Goal: Task Accomplishment & Management: Manage account settings

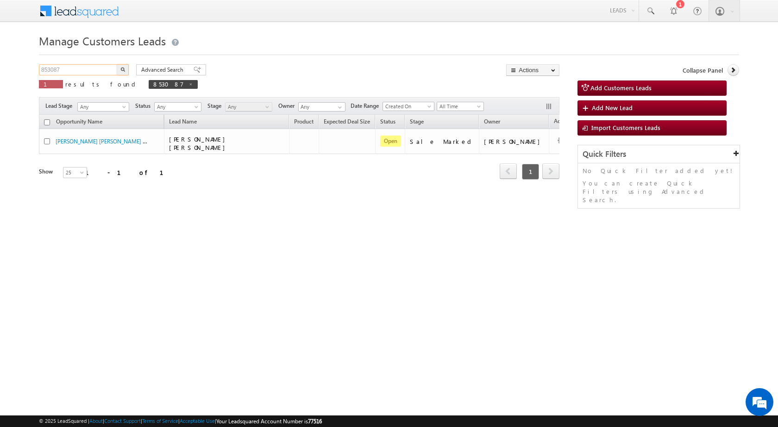
drag, startPoint x: 95, startPoint y: 68, endPoint x: 13, endPoint y: 72, distance: 83.0
click at [13, 72] on body "Menu Rubi Yadav sitar a7@ks erve." at bounding box center [389, 131] width 778 height 263
paste input "24035"
type input "824035"
click at [124, 69] on img "button" at bounding box center [122, 69] width 5 height 5
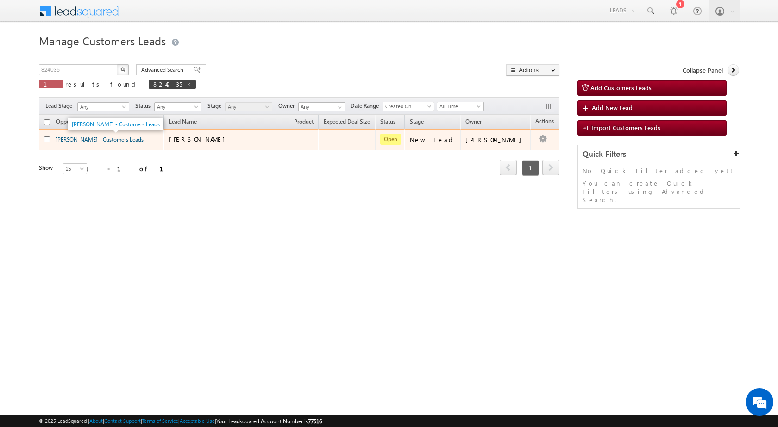
click at [86, 141] on link "VAKIL - Customers Leads" at bounding box center [100, 139] width 88 height 7
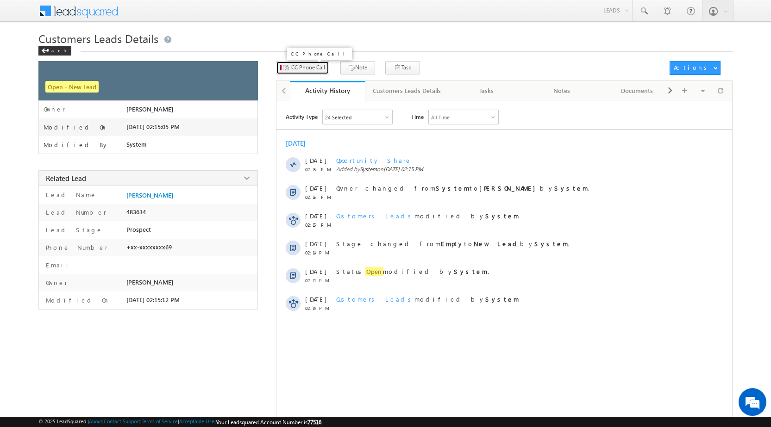
click at [314, 74] on button "CC Phone Call" at bounding box center [302, 67] width 53 height 13
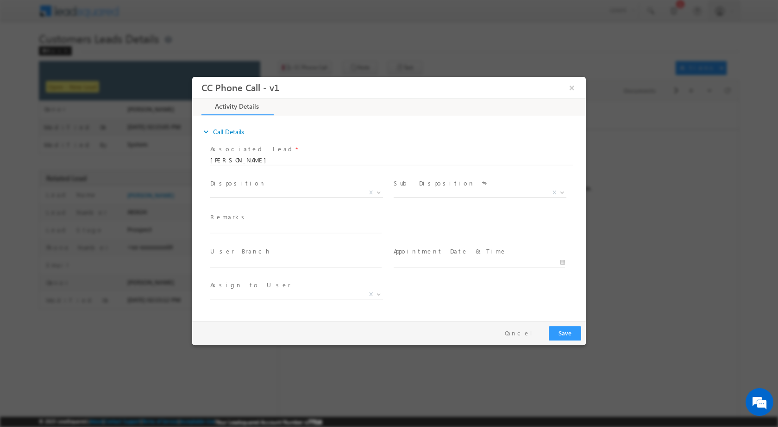
click at [377, 188] on span at bounding box center [377, 192] width 9 height 12
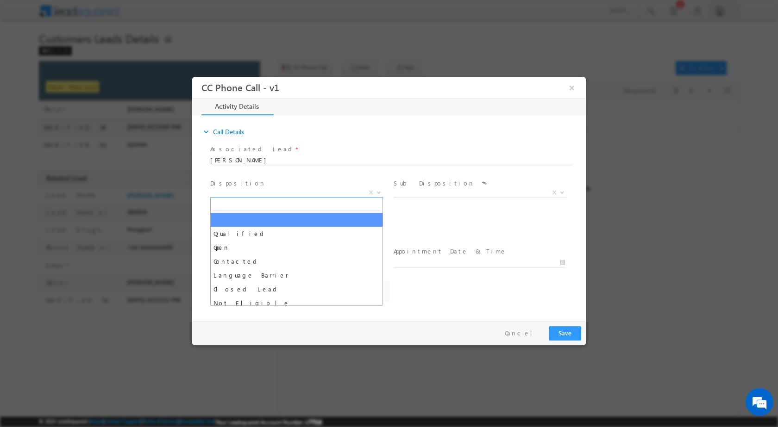
select select "[EMAIL_ADDRESS][DOMAIN_NAME]"
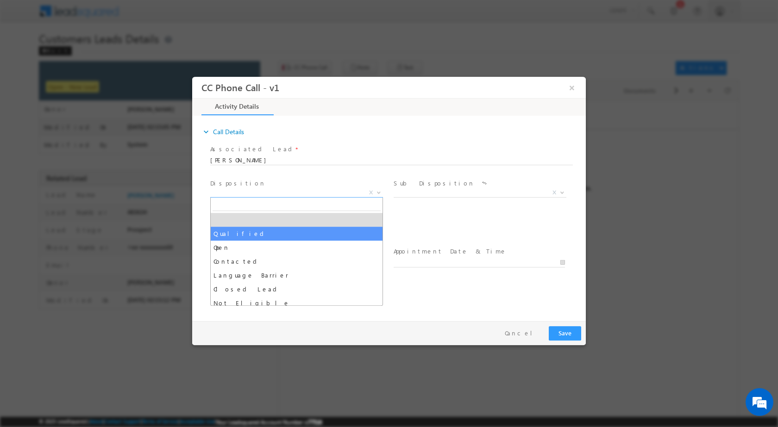
select select "Qualified"
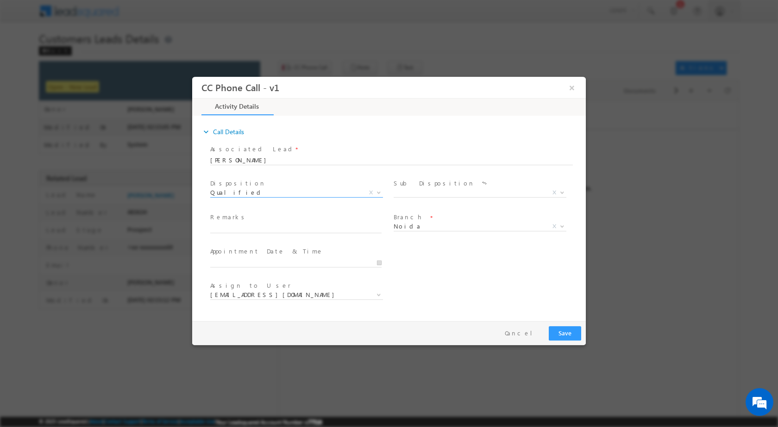
drag, startPoint x: 567, startPoint y: 192, endPoint x: 561, endPoint y: 192, distance: 5.6
click at [566, 192] on div "Sale Marked X" at bounding box center [484, 193] width 180 height 11
click at [560, 193] on span at bounding box center [561, 192] width 9 height 12
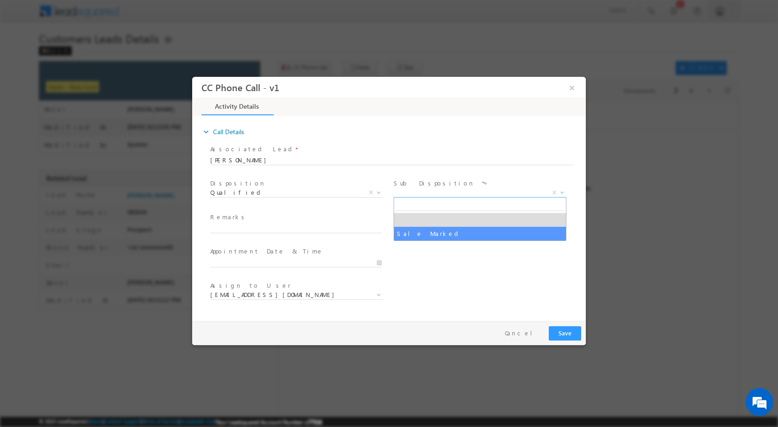
select select "Sale Marked"
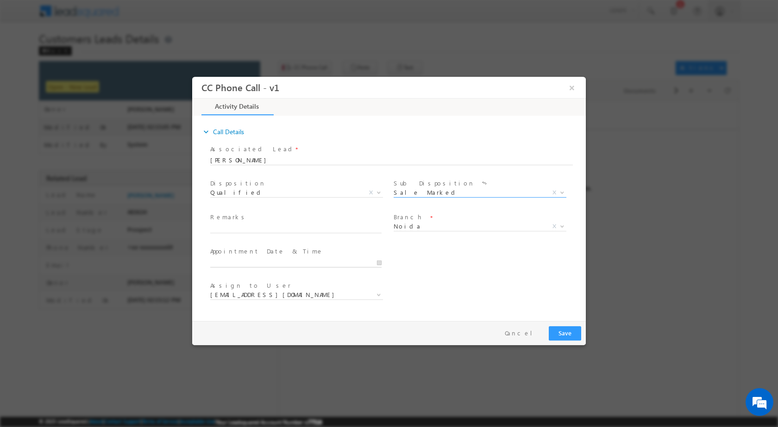
type input "[DATE] 11:01 AM"
click at [380, 263] on input "[DATE] 11:01 AM" at bounding box center [295, 262] width 171 height 9
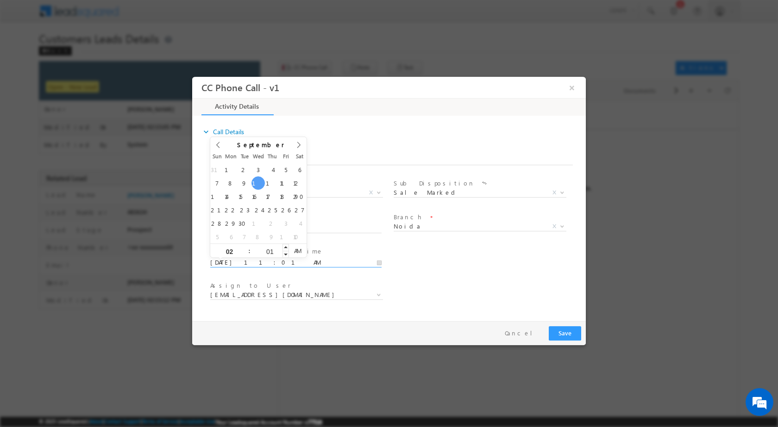
type input "02"
type input "[DATE] 2:01 AM"
click at [263, 253] on input "01" at bounding box center [270, 251] width 38 height 6
type input "00"
type input "[DATE] 2:00 PM"
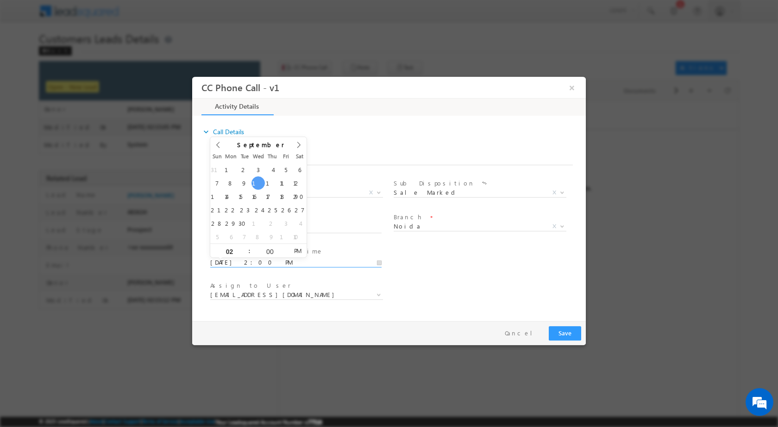
click at [295, 247] on span "PM" at bounding box center [297, 251] width 17 height 14
click at [414, 283] on div "Assign to User * [EMAIL_ADDRESS][DOMAIN_NAME] [PERSON_NAME][DOMAIN_NAME][EMAIL_…" at bounding box center [396, 296] width 377 height 34
click at [269, 228] on input "text" at bounding box center [295, 228] width 171 height 9
paste input "10/09-Customer Name is [PERSON_NAME] Customer age is [DEMOGRAPHIC_DATA] yrs loa…"
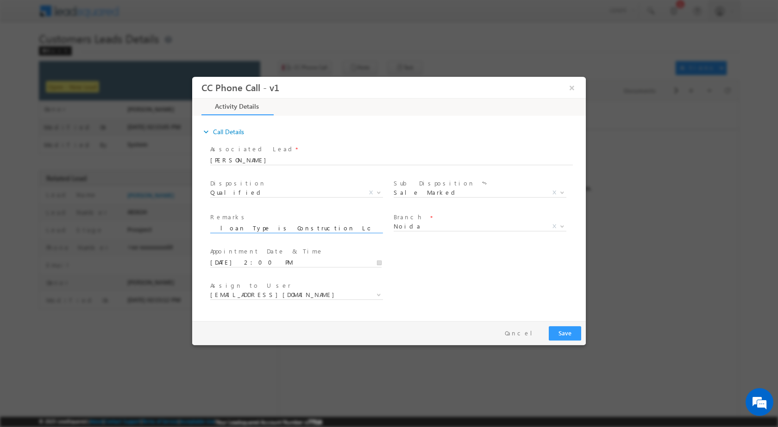
type input "10/09-Customer Name is [PERSON_NAME] Customer age is [DEMOGRAPHIC_DATA] yrs loa…"
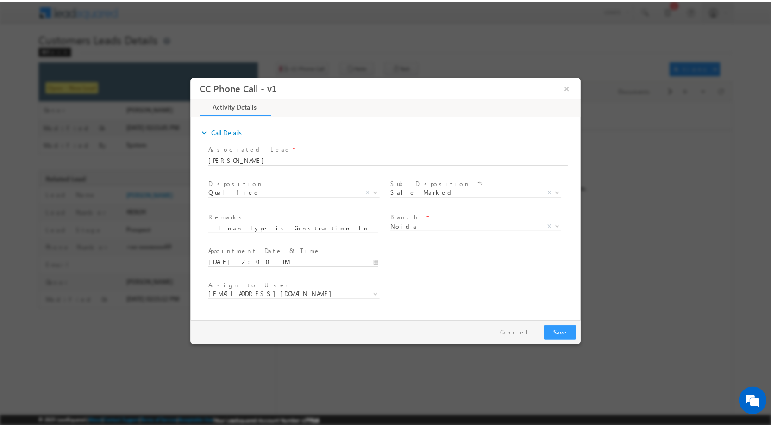
scroll to position [0, 0]
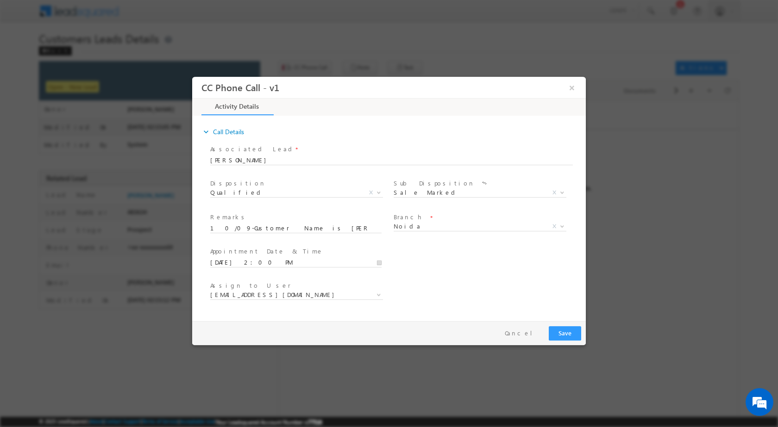
click at [383, 292] on div "[EMAIL_ADDRESS][DOMAIN_NAME] [PERSON_NAME][DOMAIN_NAME][EMAIL_ADDRESS][DOMAIN_N…" at bounding box center [300, 296] width 180 height 11
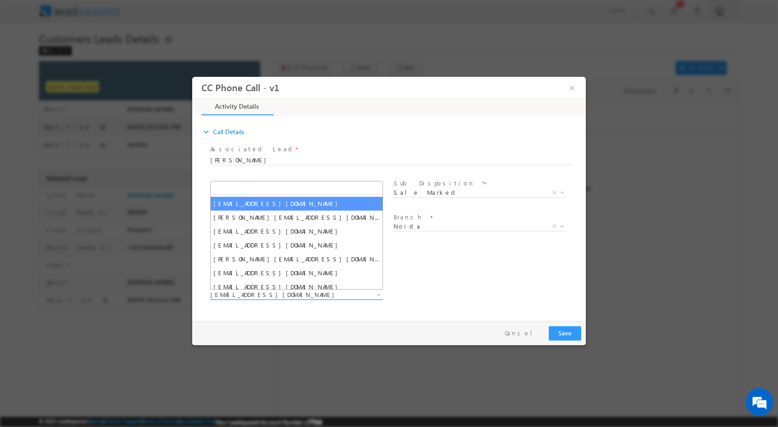
click at [379, 294] on b at bounding box center [379, 294] width 6 height 3
type input "[EMAIL_ADDRESS][DOMAIN_NAME]"
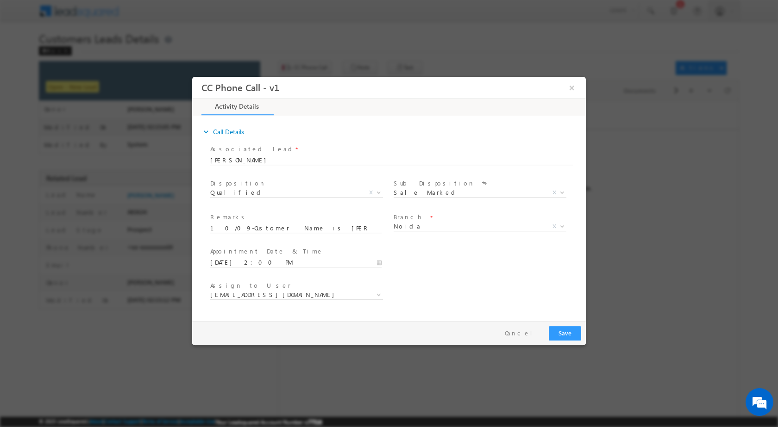
click at [390, 327] on div "Pay & Save Save Cancel" at bounding box center [391, 333] width 398 height 24
click at [570, 338] on button "Save" at bounding box center [565, 333] width 32 height 14
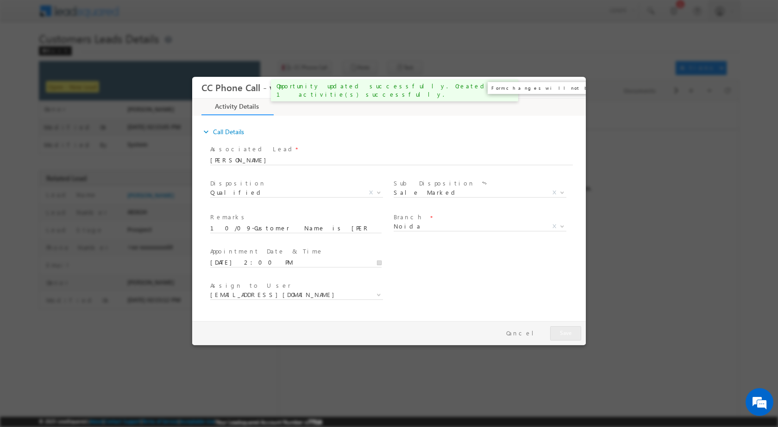
click at [572, 90] on button "×" at bounding box center [572, 87] width 16 height 17
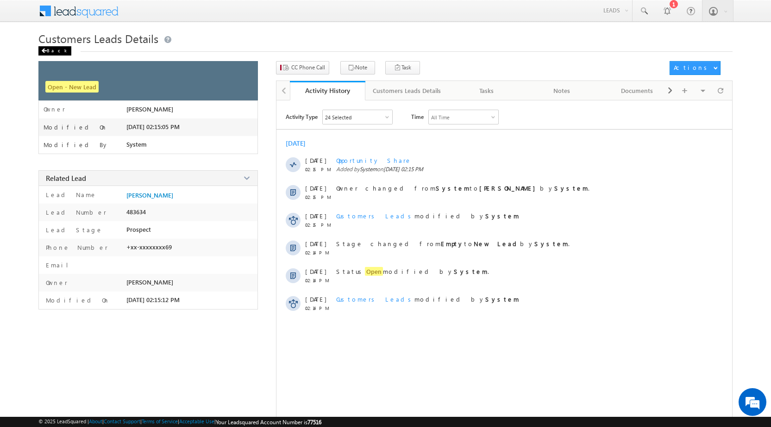
click at [50, 49] on div "Back" at bounding box center [54, 50] width 33 height 9
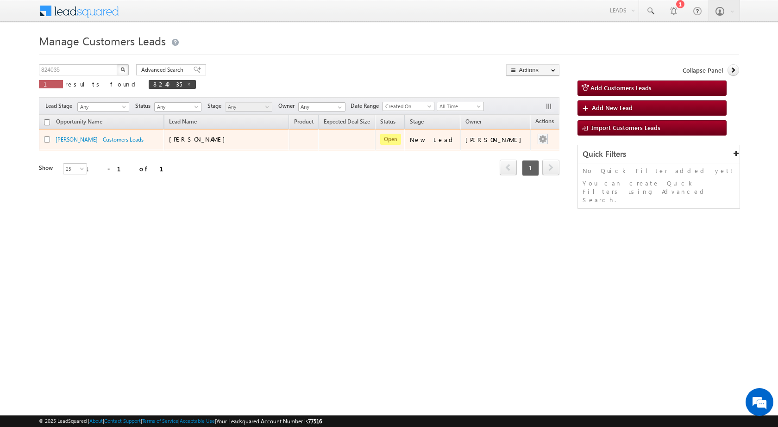
click at [535, 144] on div at bounding box center [542, 140] width 15 height 12
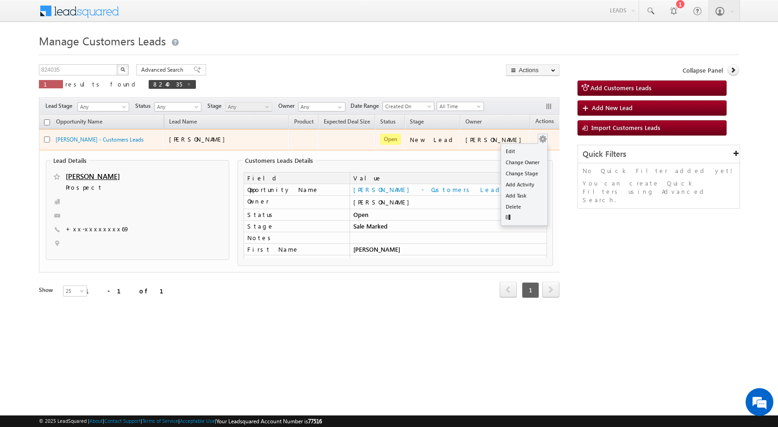
click at [538, 135] on button "button" at bounding box center [542, 139] width 9 height 9
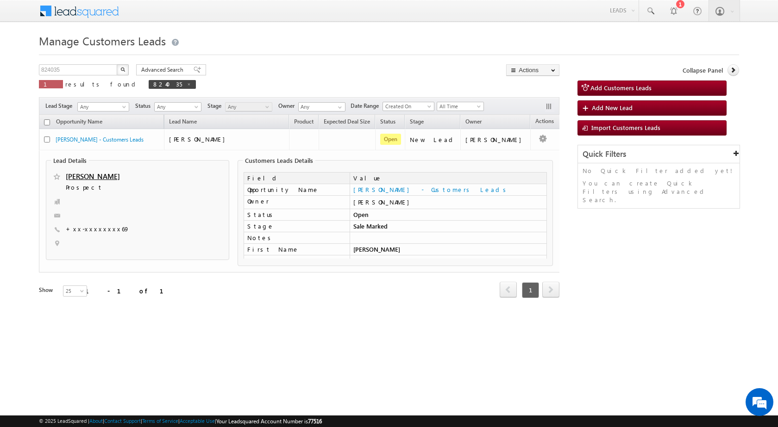
click at [514, 151] on div "Lead Details VAKIL Prospect +xx-xxxxxxxx69" at bounding box center [300, 211] width 514 height 121
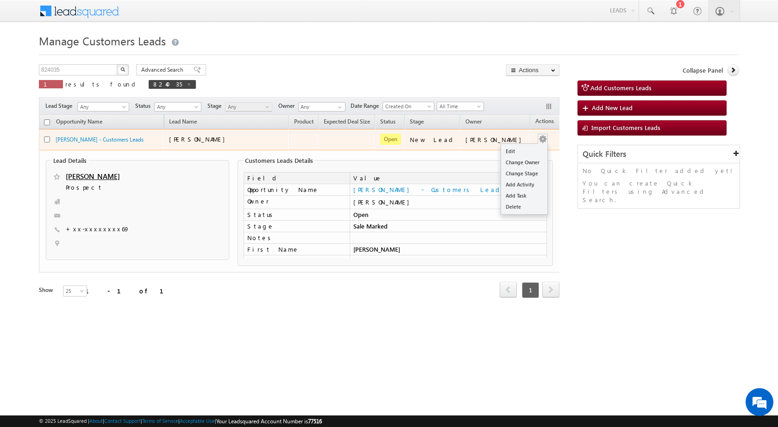
click at [538, 138] on button "button" at bounding box center [542, 139] width 9 height 9
click at [516, 151] on link "Edit" at bounding box center [524, 151] width 46 height 11
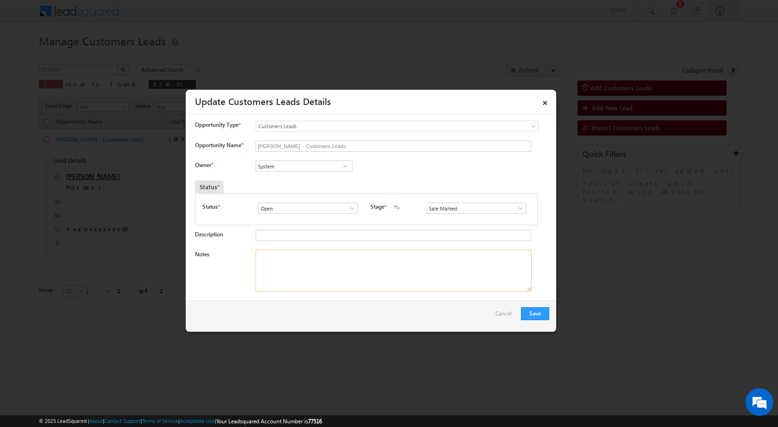
click at [354, 280] on textarea "Notes" at bounding box center [394, 271] width 276 height 42
paste textarea "10/09-Customer Name is VAKIL Customer age is 49 yrs loan Type is Construction L…"
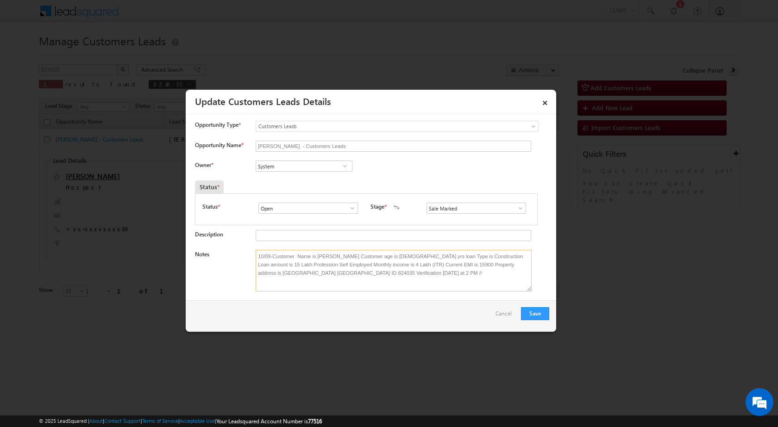
type textarea "10/09-Customer Name is VAKIL Customer age is 49 yrs loan Type is Construction L…"
drag, startPoint x: 354, startPoint y: 276, endPoint x: 265, endPoint y: 347, distance: 114.3
click at [265, 347] on div at bounding box center [389, 213] width 778 height 427
drag, startPoint x: 464, startPoint y: 282, endPoint x: 460, endPoint y: 330, distance: 48.3
click at [460, 330] on div "Save Cancel" at bounding box center [371, 316] width 370 height 31
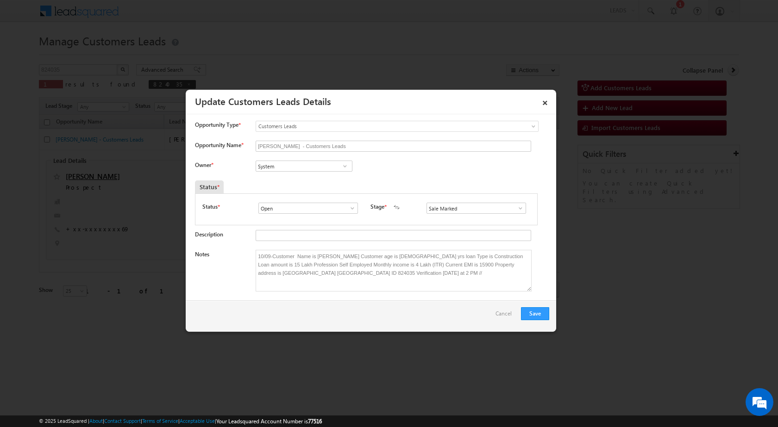
click at [345, 166] on span at bounding box center [344, 166] width 9 height 7
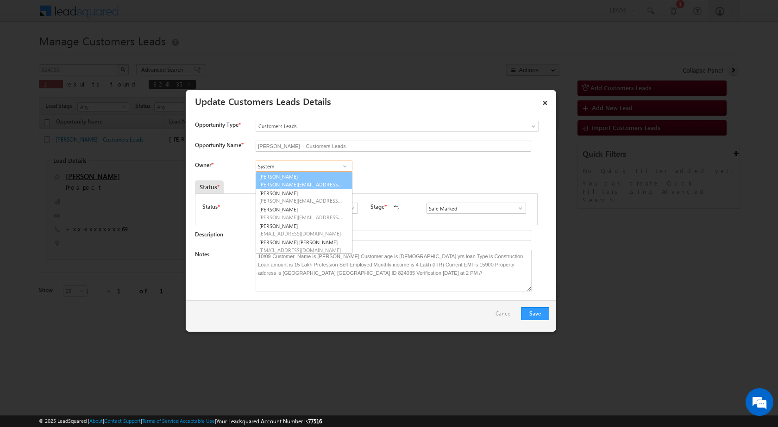
paste input "[EMAIL_ADDRESS][DOMAIN_NAME]"
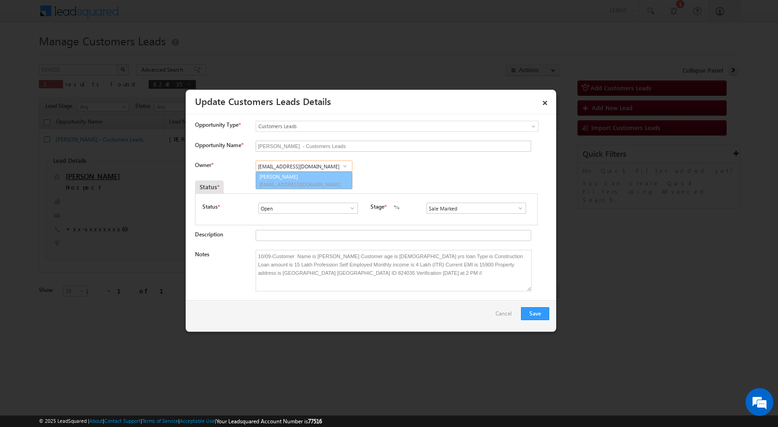
click at [314, 187] on span "[EMAIL_ADDRESS][DOMAIN_NAME]" at bounding box center [300, 184] width 83 height 7
type input "Rohit Tiwari"
click at [536, 310] on button "Save" at bounding box center [535, 313] width 28 height 13
